Goal: Register for event/course

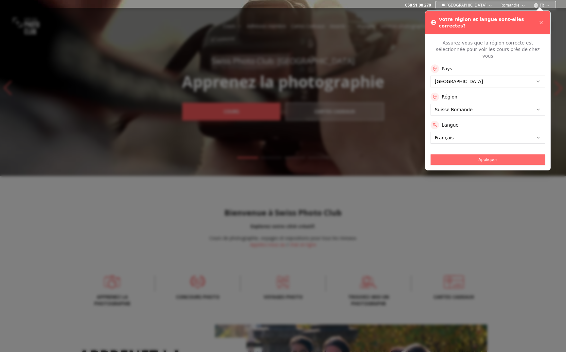
click at [505, 154] on button "Appliquer" at bounding box center [487, 159] width 114 height 10
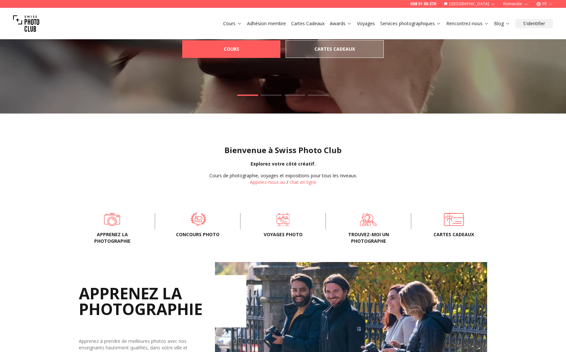
scroll to position [65, 0]
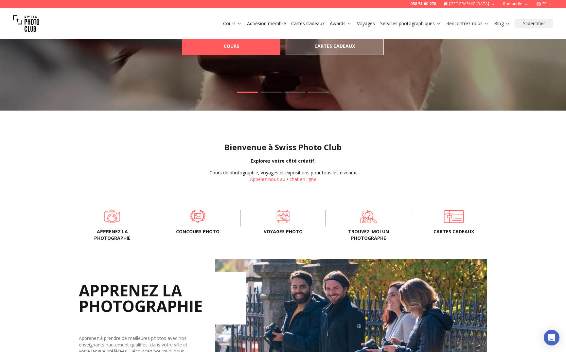
click at [113, 224] on div "Apprenez la photographie Concours Photo Voyages photo Trouvez-moi un photograph…" at bounding box center [283, 217] width 419 height 29
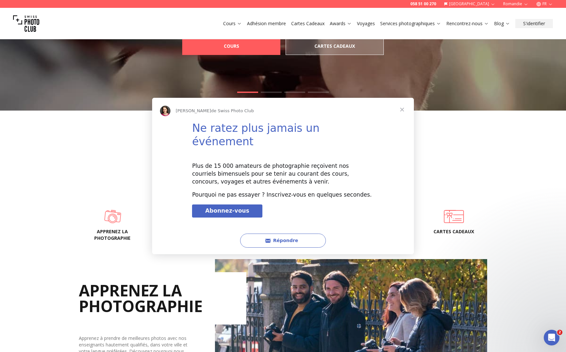
scroll to position [0, 0]
click at [109, 218] on div "Intercom Messenger" at bounding box center [283, 176] width 566 height 352
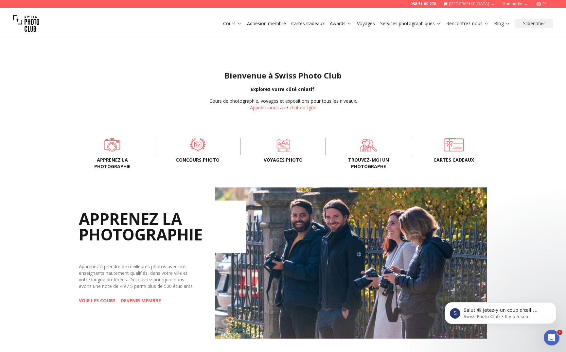
scroll to position [131, 0]
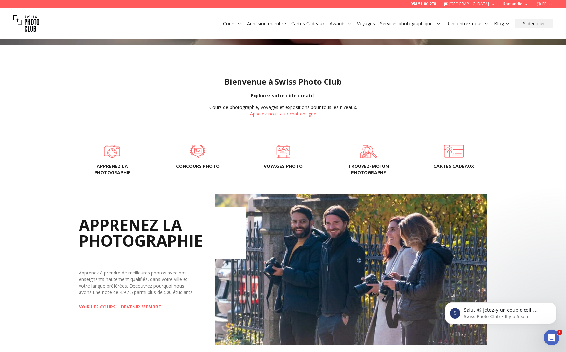
click at [103, 167] on span "Apprenez la photographie" at bounding box center [112, 169] width 64 height 13
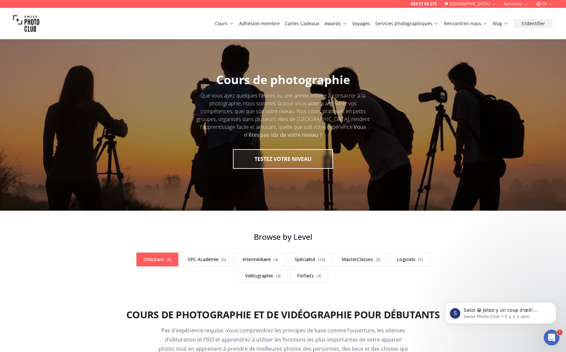
click at [159, 258] on link "Débutant ( 8 )" at bounding box center [157, 260] width 42 height 14
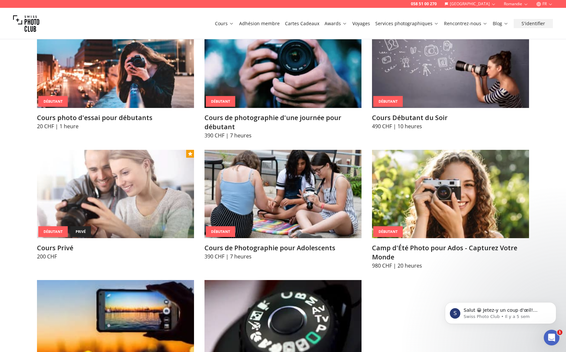
scroll to position [360, 0]
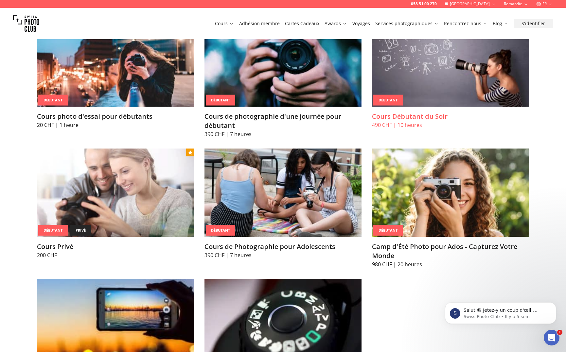
click at [422, 82] on img at bounding box center [450, 62] width 157 height 88
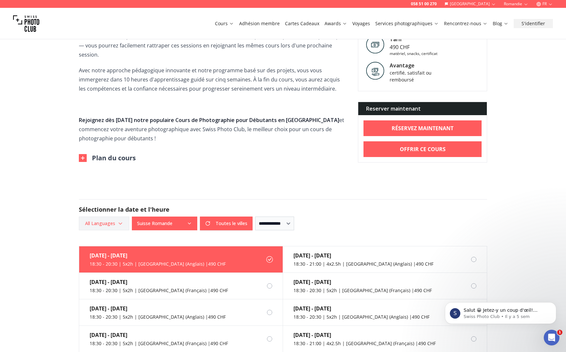
scroll to position [327, 0]
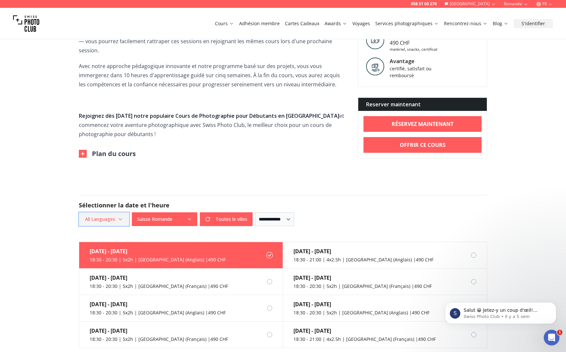
click at [115, 213] on span "All Languages" at bounding box center [104, 219] width 48 height 12
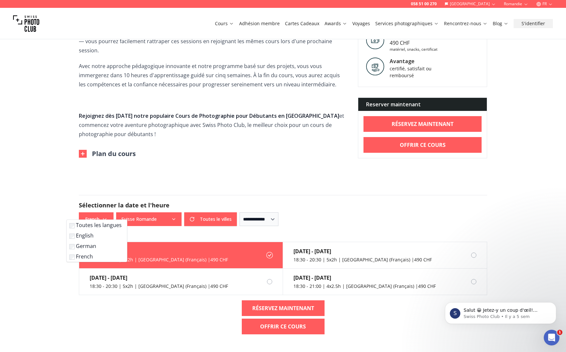
click at [236, 179] on form "**********" at bounding box center [283, 210] width 419 height 62
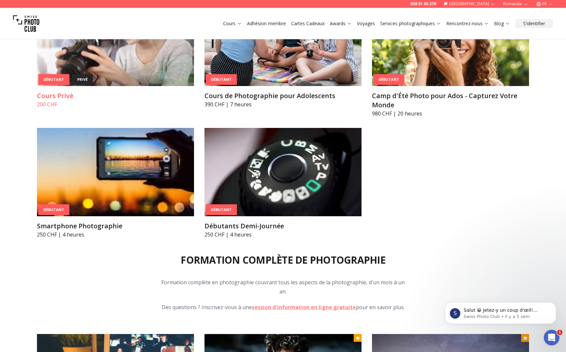
scroll to position [523, 0]
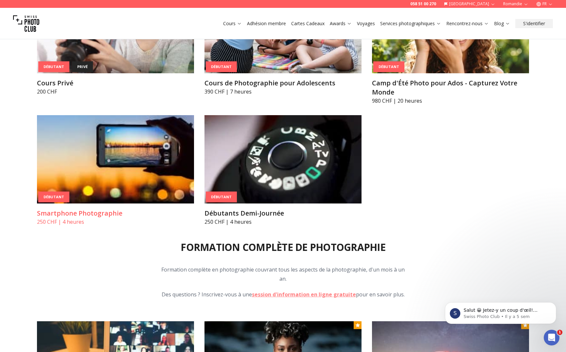
click at [103, 159] on img at bounding box center [115, 159] width 157 height 88
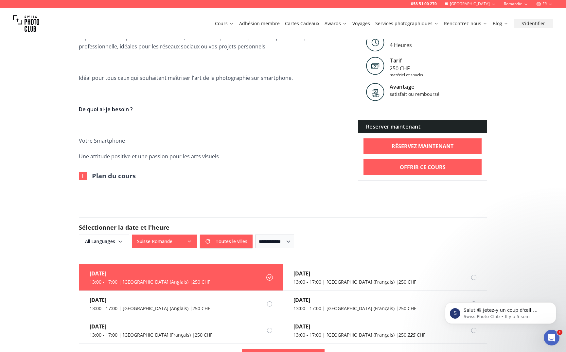
scroll to position [294, 0]
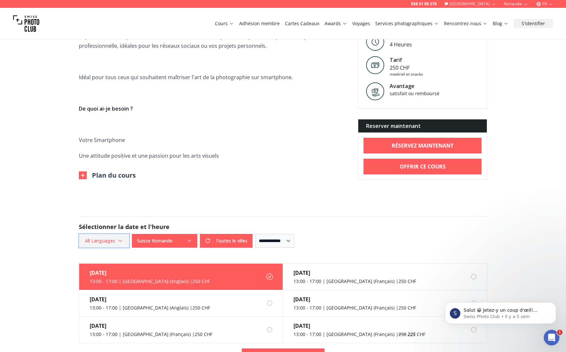
click at [112, 240] on span "All Languages" at bounding box center [104, 241] width 48 height 12
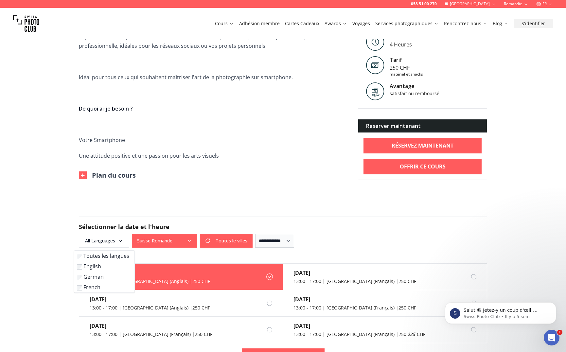
click at [89, 287] on label "French" at bounding box center [103, 287] width 52 height 8
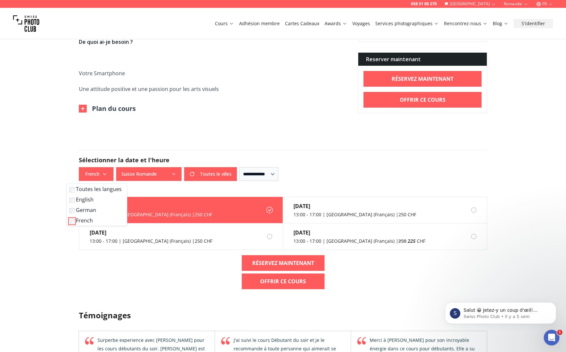
scroll to position [392, 0]
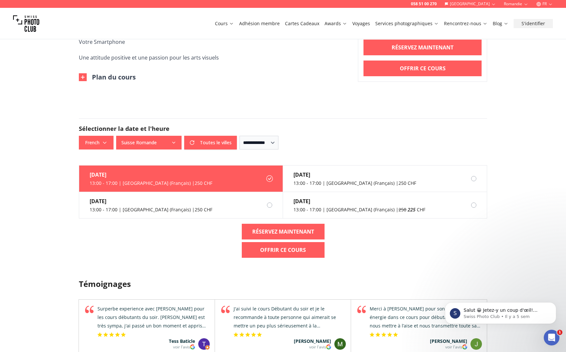
click at [203, 154] on form "**********" at bounding box center [283, 134] width 419 height 62
click at [184, 239] on div "[DATE] 13:00 - 17:00 | [GEOGRAPHIC_DATA] (Français) | 250 CHF [DATE] 13:00 - 17…" at bounding box center [283, 214] width 419 height 98
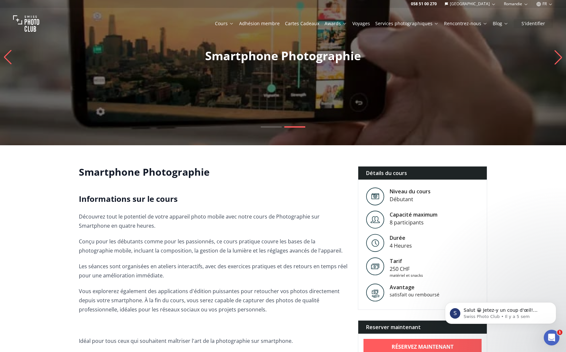
scroll to position [0, 0]
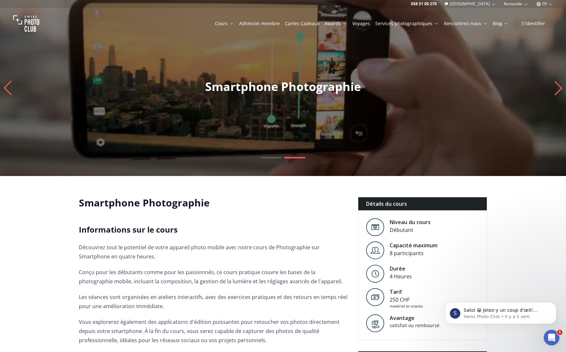
click at [10, 88] on icon "Previous slide" at bounding box center [7, 88] width 9 height 14
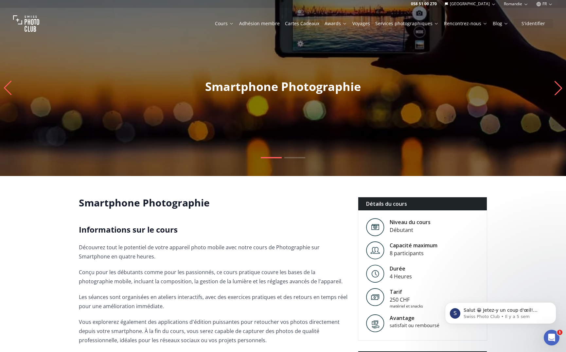
click at [5, 83] on icon "Previous slide" at bounding box center [7, 88] width 9 height 14
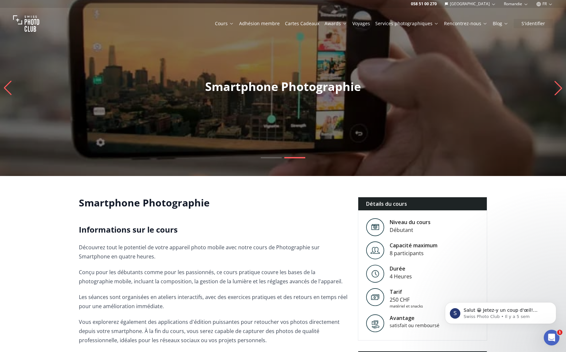
click at [5, 84] on icon "Previous slide" at bounding box center [7, 88] width 9 height 14
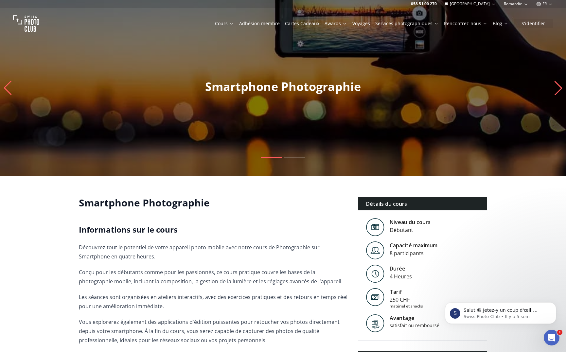
click at [234, 26] on link "Cours" at bounding box center [224, 23] width 19 height 7
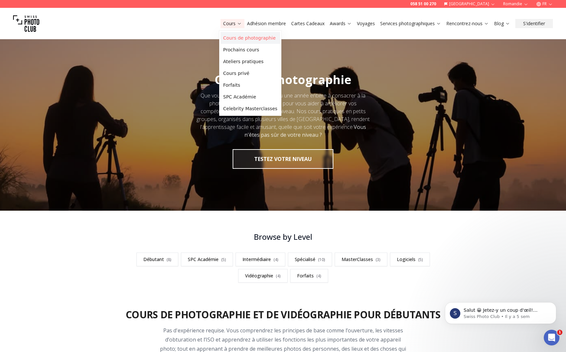
click at [239, 37] on link "Cours de photographie" at bounding box center [250, 38] width 60 height 12
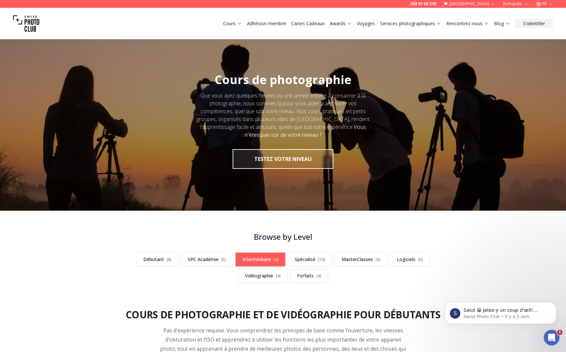
click at [253, 262] on link "Intermédiaire ( 4 )" at bounding box center [260, 260] width 50 height 14
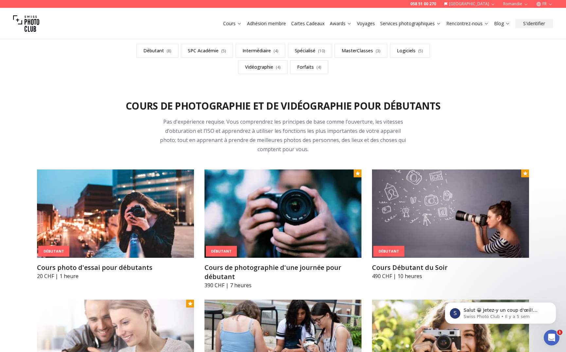
scroll to position [162, 0]
